Goal: Find specific page/section: Find specific page/section

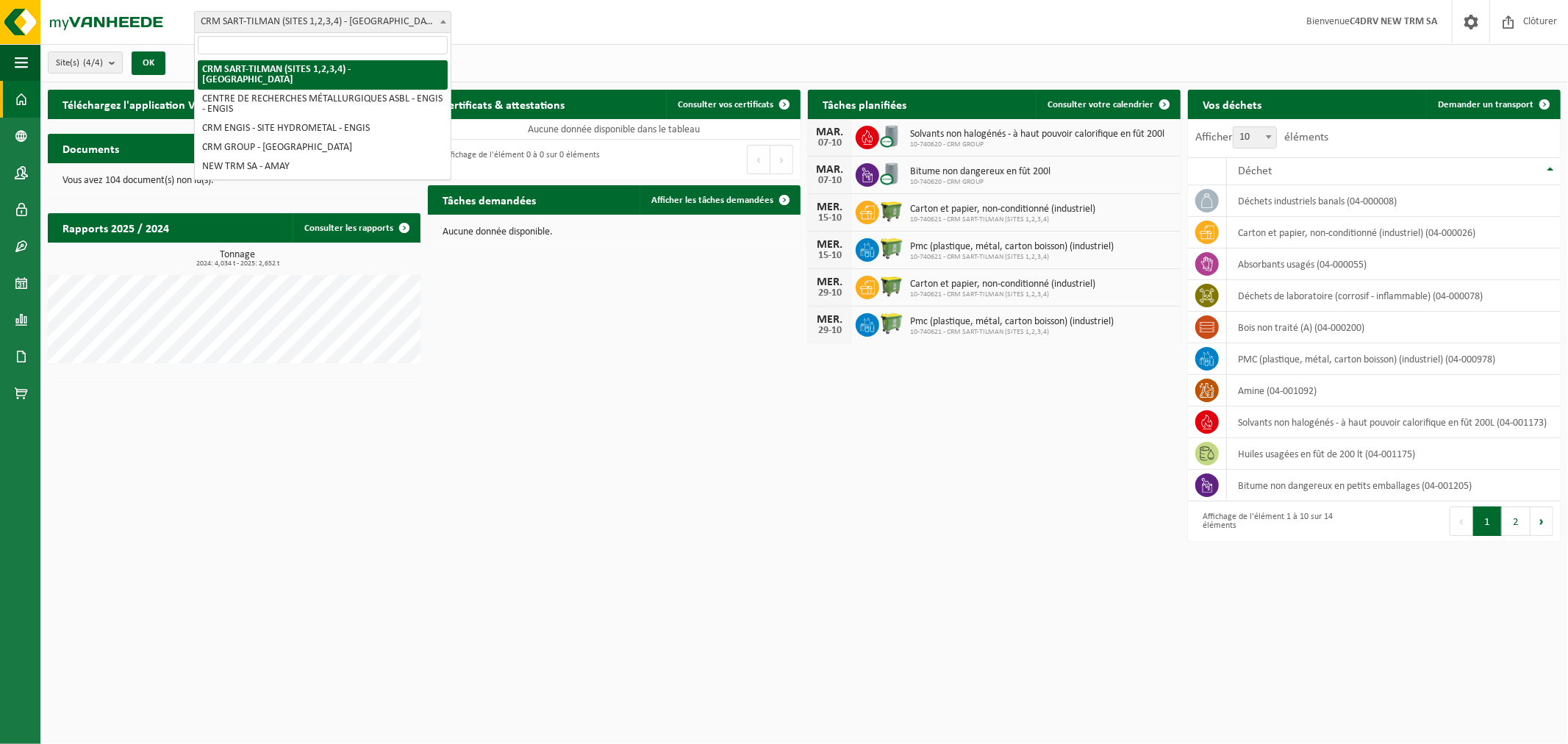
click at [356, 20] on span "CRM SART-TILMAN (SITES 1,2,3,4) - [GEOGRAPHIC_DATA]" at bounding box center [322, 21] width 256 height 20
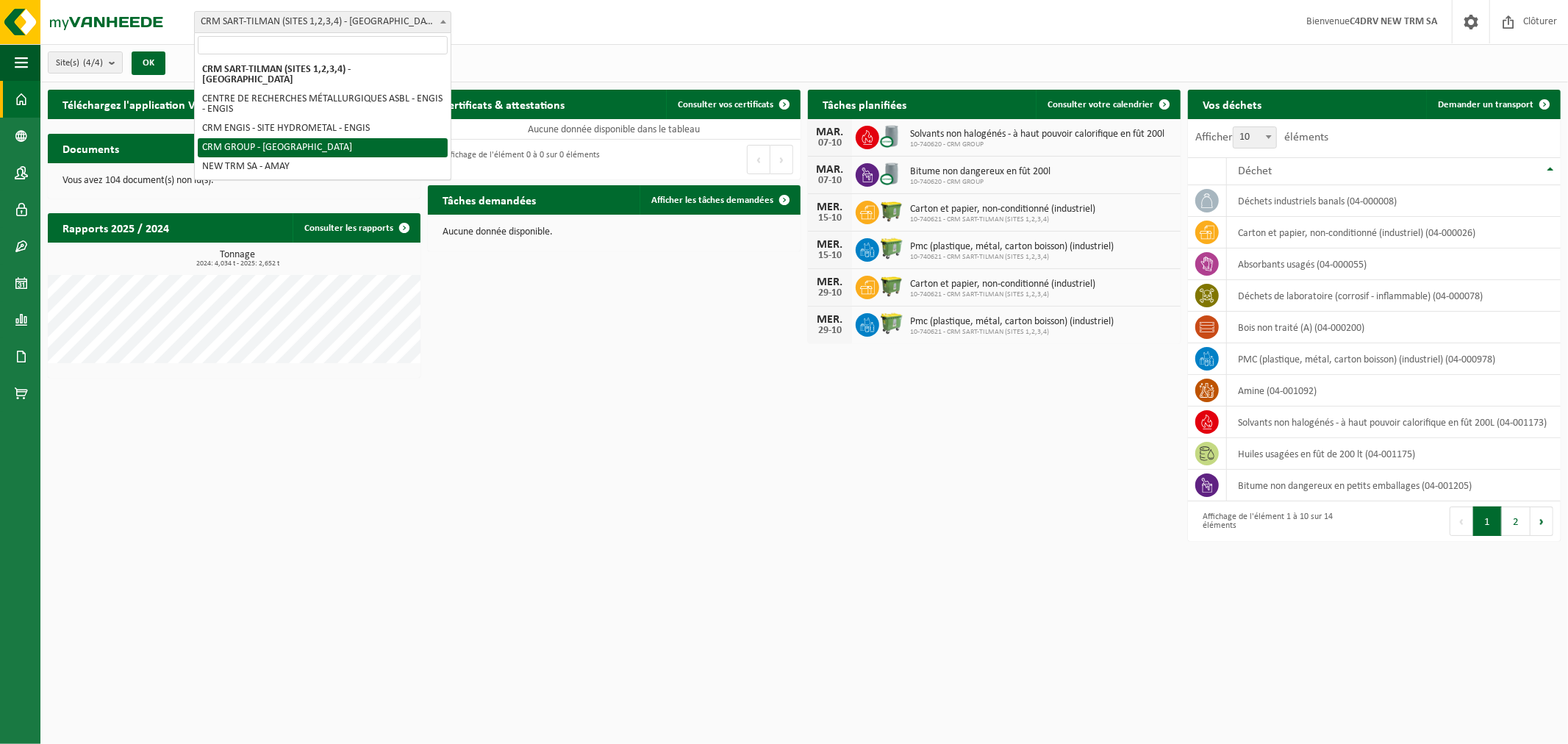
select select "6242"
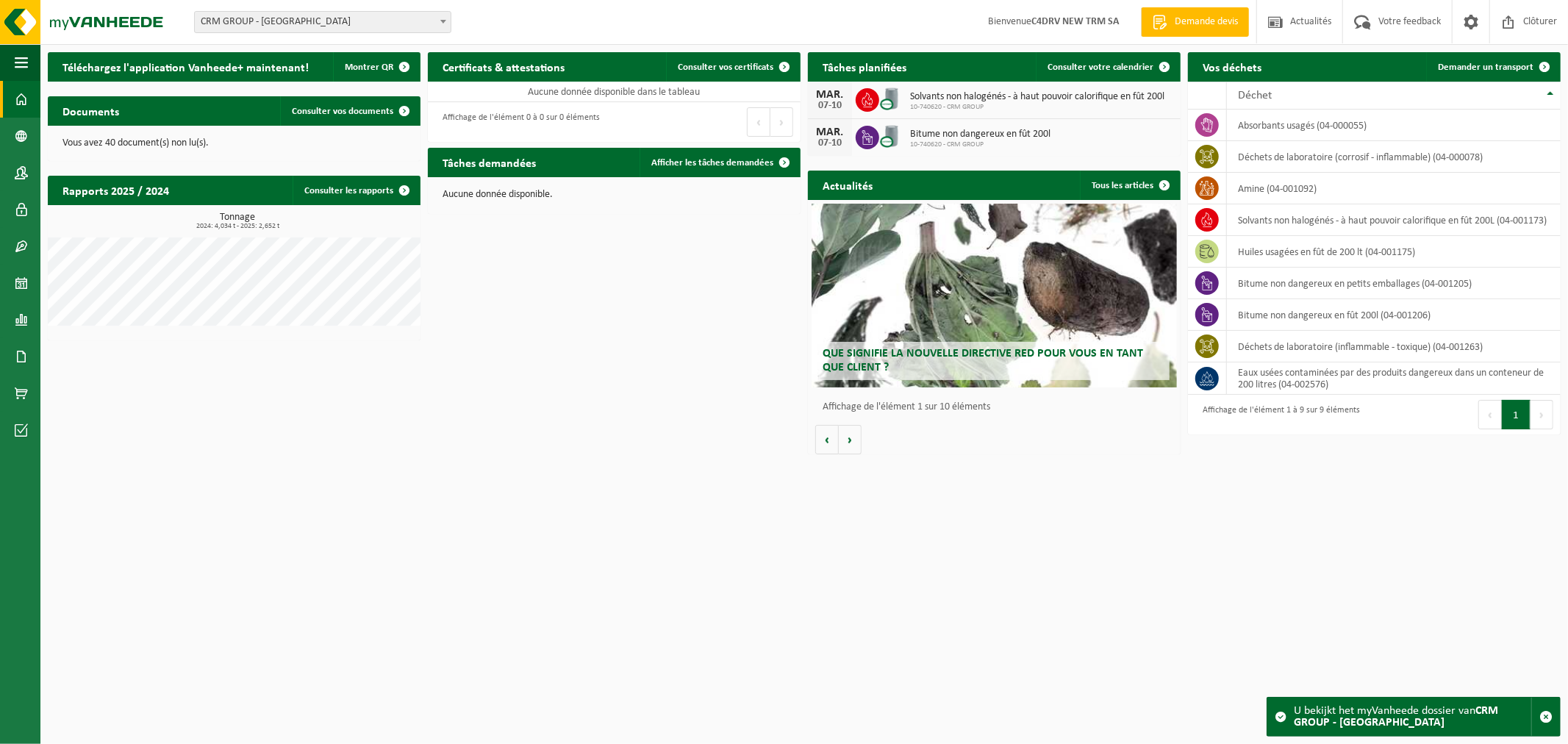
click at [344, 15] on span "CRM GROUP - [GEOGRAPHIC_DATA]" at bounding box center [322, 21] width 256 height 20
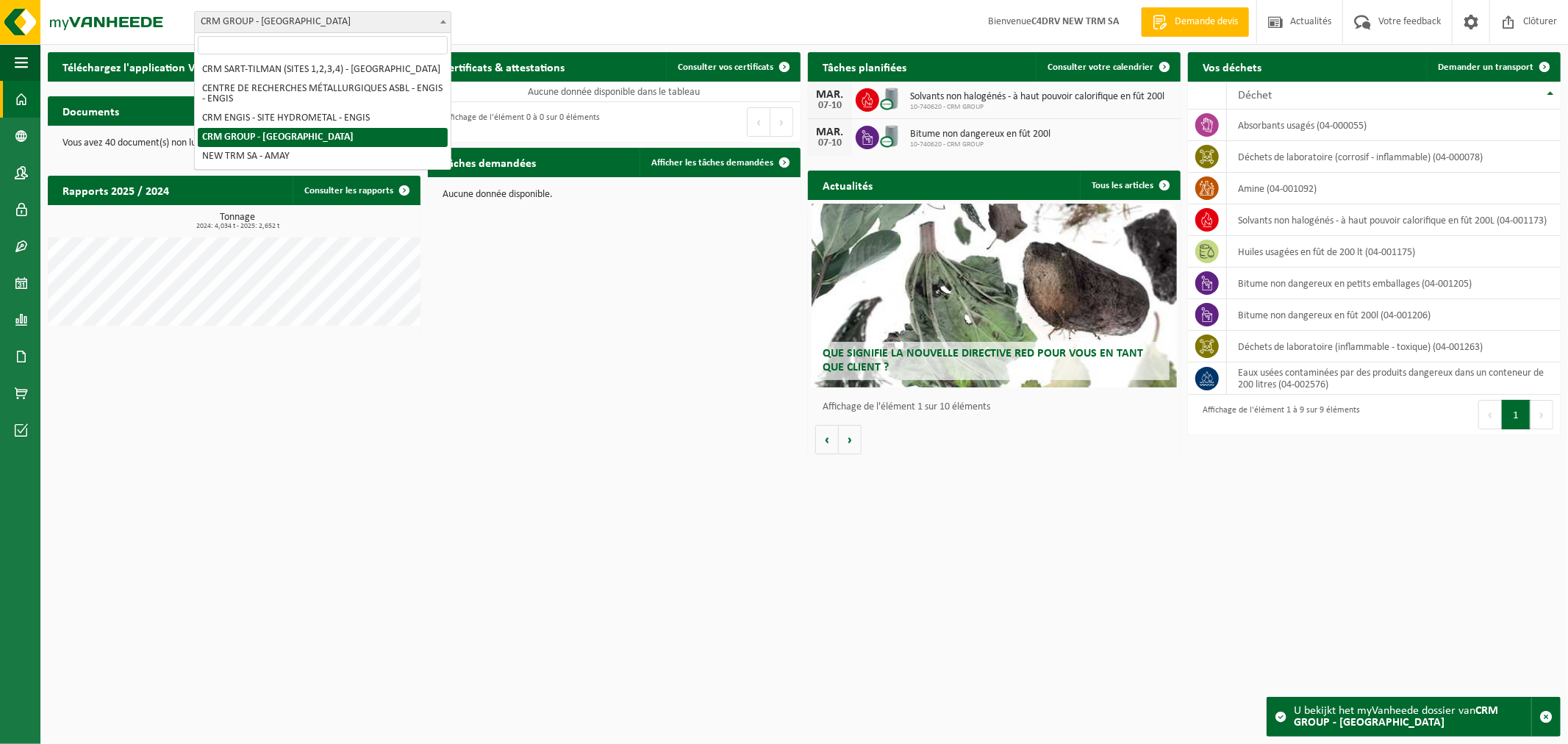
click at [344, 15] on span "CRM GROUP - [GEOGRAPHIC_DATA]" at bounding box center [322, 21] width 256 height 20
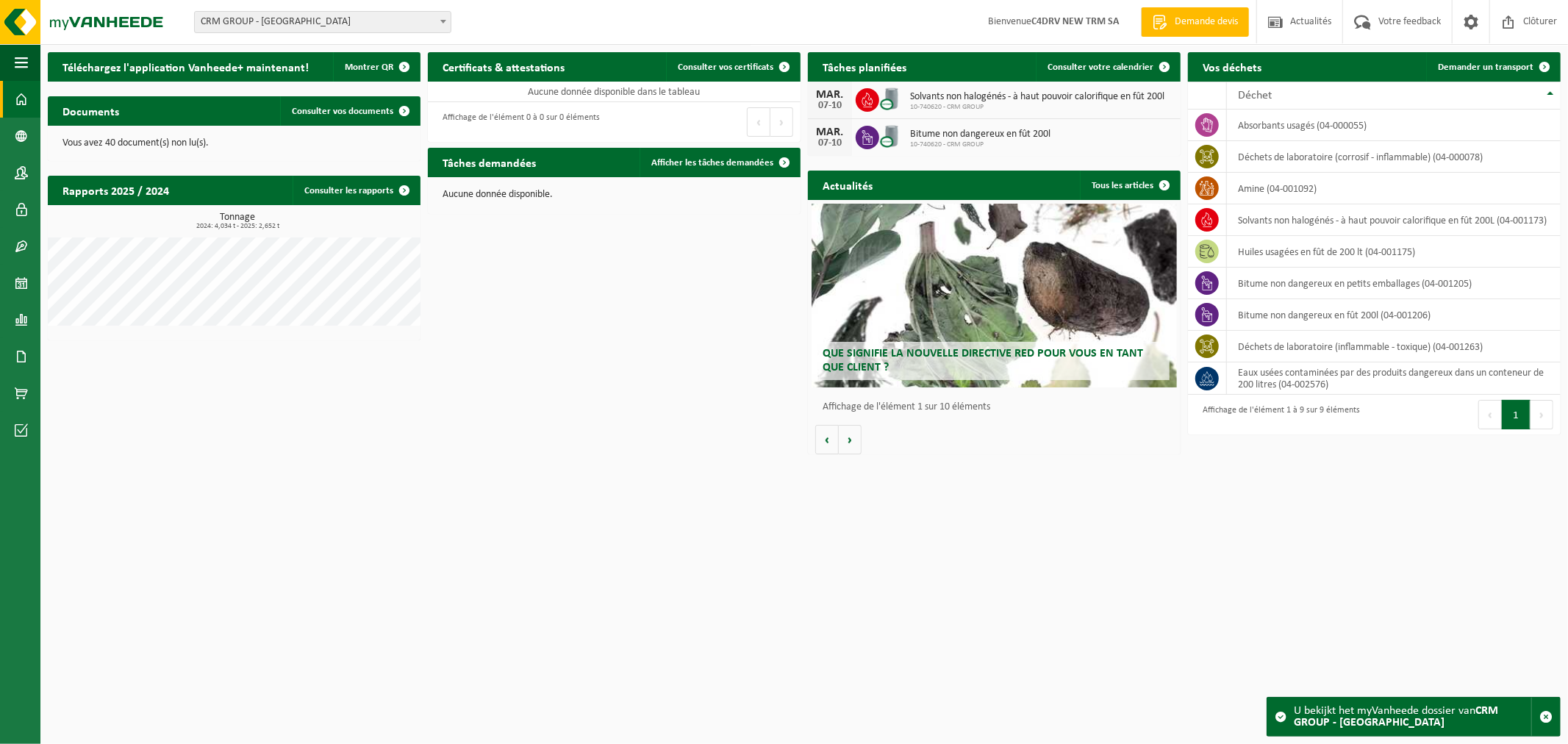
click at [586, 386] on div "Téléchargez l'application Vanheede+ maintenant! Montrer QR Certificats & attest…" at bounding box center [804, 253] width 1520 height 417
